Goal: Information Seeking & Learning: Learn about a topic

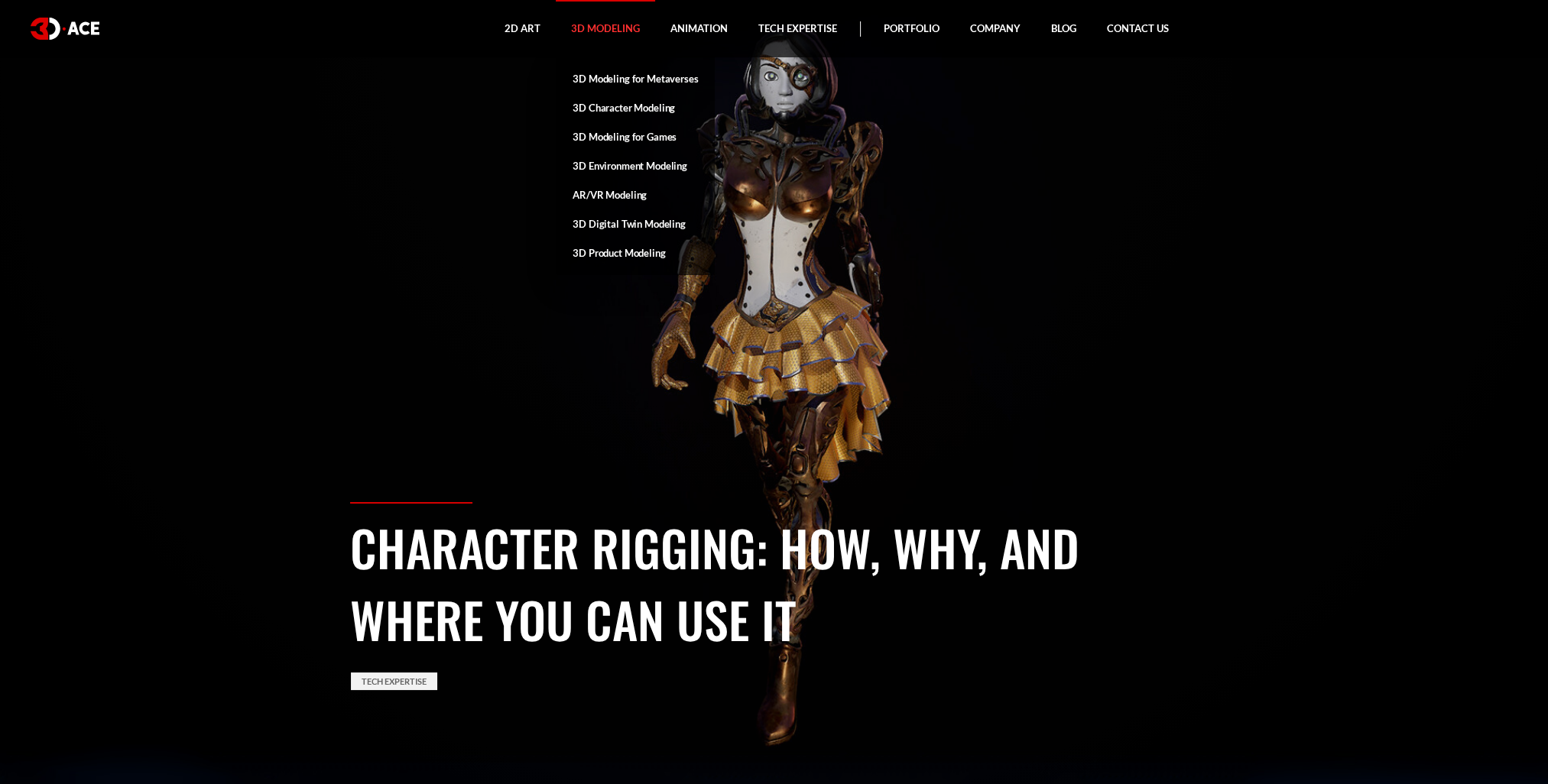
click at [621, 37] on link "3D Modeling" at bounding box center [605, 29] width 99 height 57
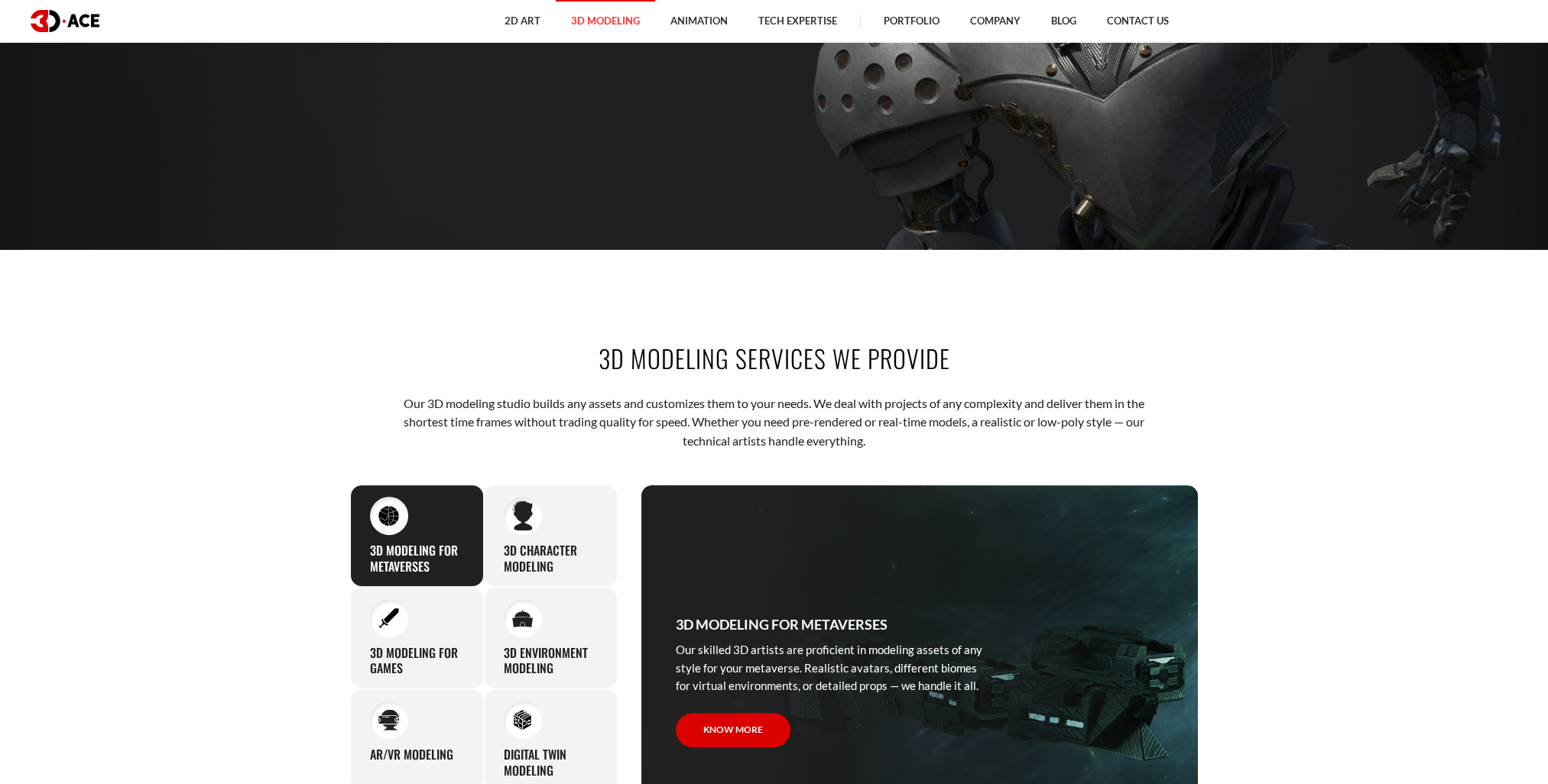
scroll to position [76, 0]
